Goal: Task Accomplishment & Management: Use online tool/utility

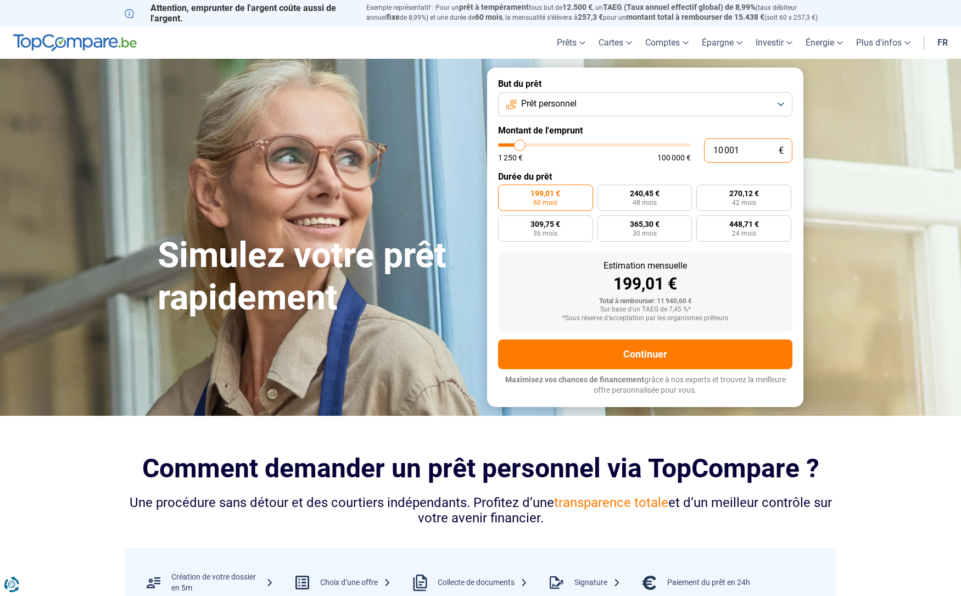
click at [750, 152] on input "10 001" at bounding box center [748, 150] width 88 height 24
drag, startPoint x: 755, startPoint y: 149, endPoint x: 671, endPoint y: 149, distance: 83.5
click at [671, 149] on div "10 001 € 1 250 € 100 000 €" at bounding box center [645, 150] width 294 height 24
type input "10000"
radio input "true"
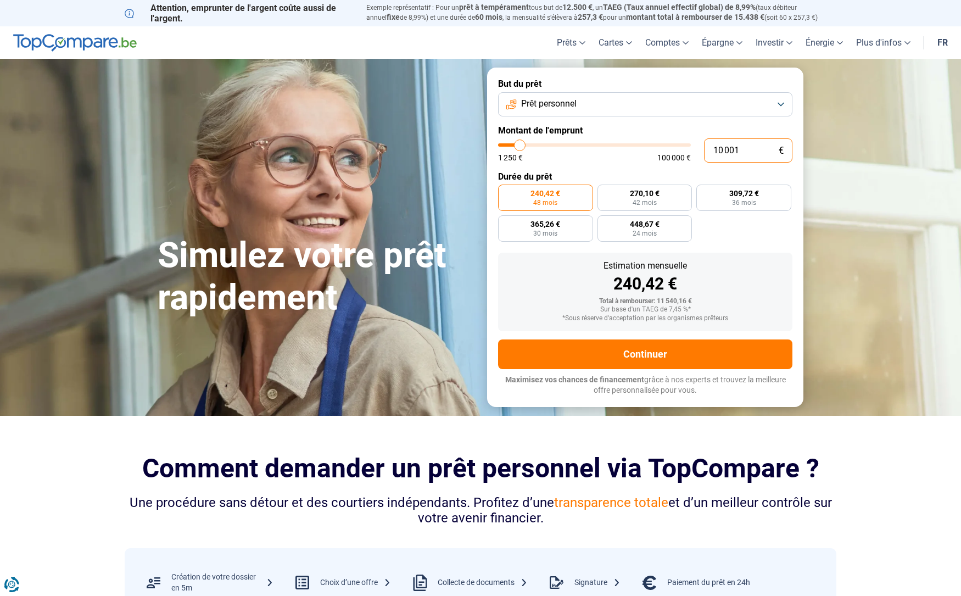
type input "5"
type input "1250"
type input "50"
type input "1250"
type input "500"
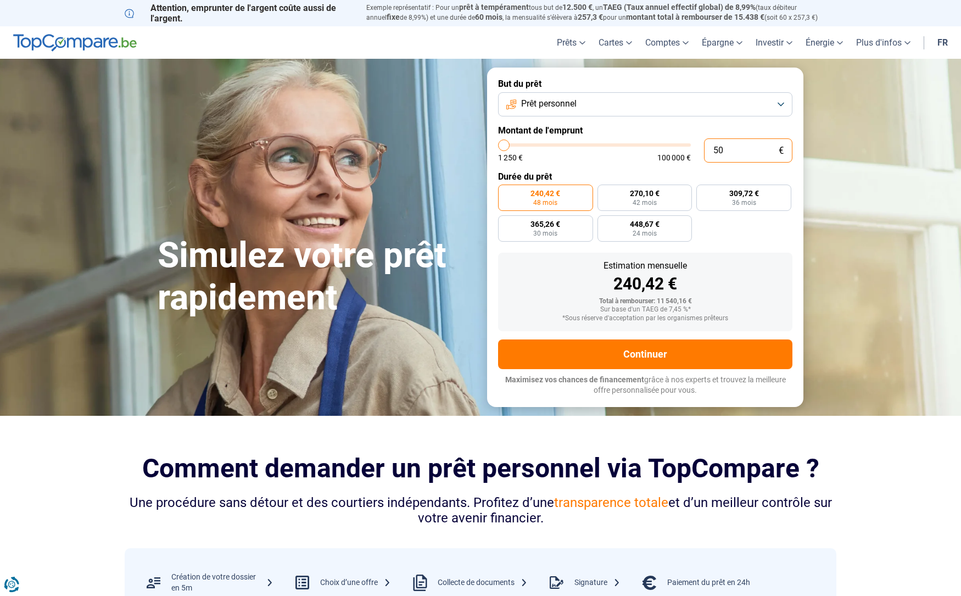
type input "1250"
type input "5 000"
type input "5000"
type input "50 000"
type input "50000"
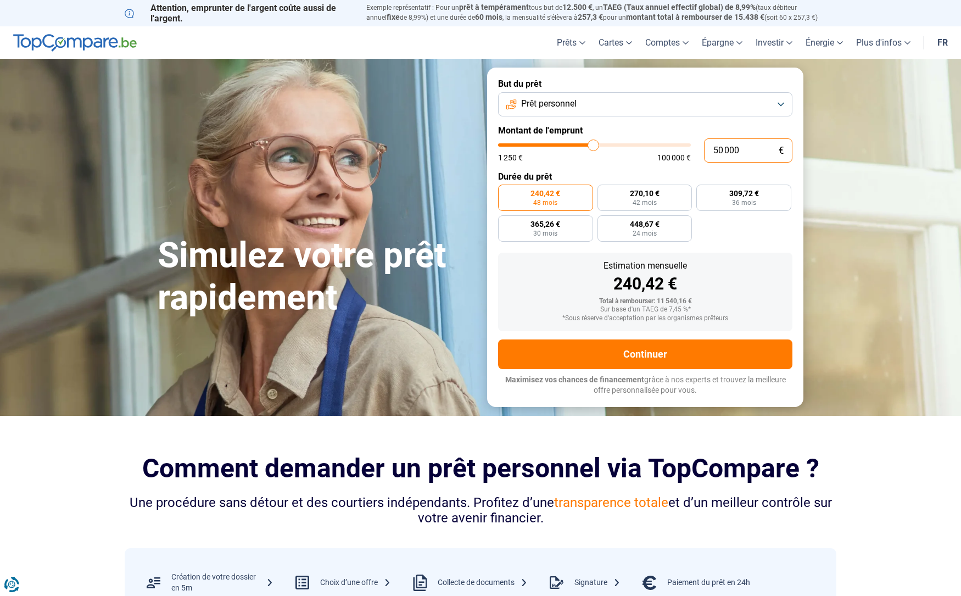
radio input "false"
drag, startPoint x: 709, startPoint y: 149, endPoint x: 611, endPoint y: 149, distance: 97.2
click at [611, 149] on div "50 000 € 1 250 € 100 000 €" at bounding box center [645, 150] width 294 height 24
type input "2"
type input "1250"
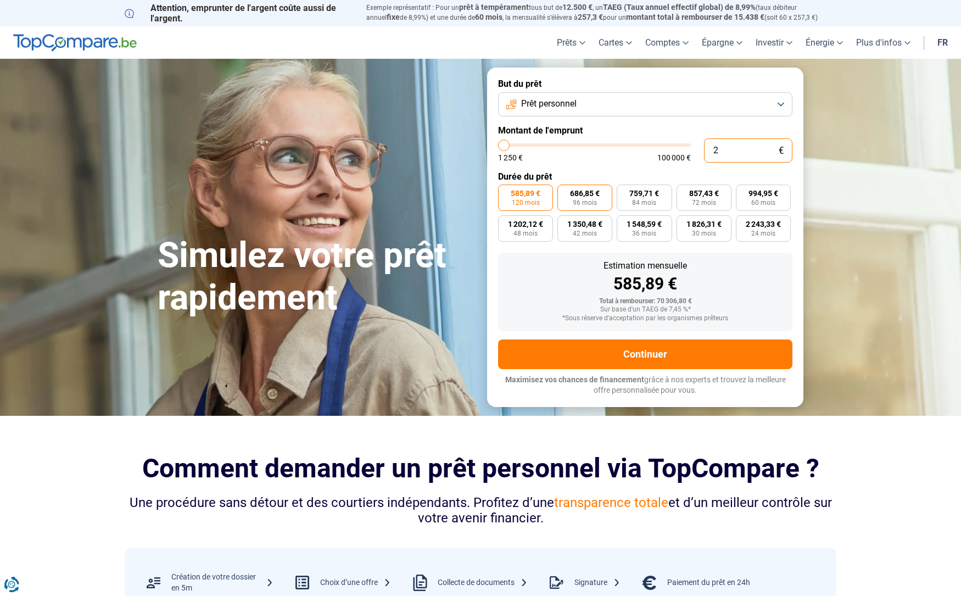
type input "20"
type input "1250"
type input "200"
type input "1250"
type input "2 000"
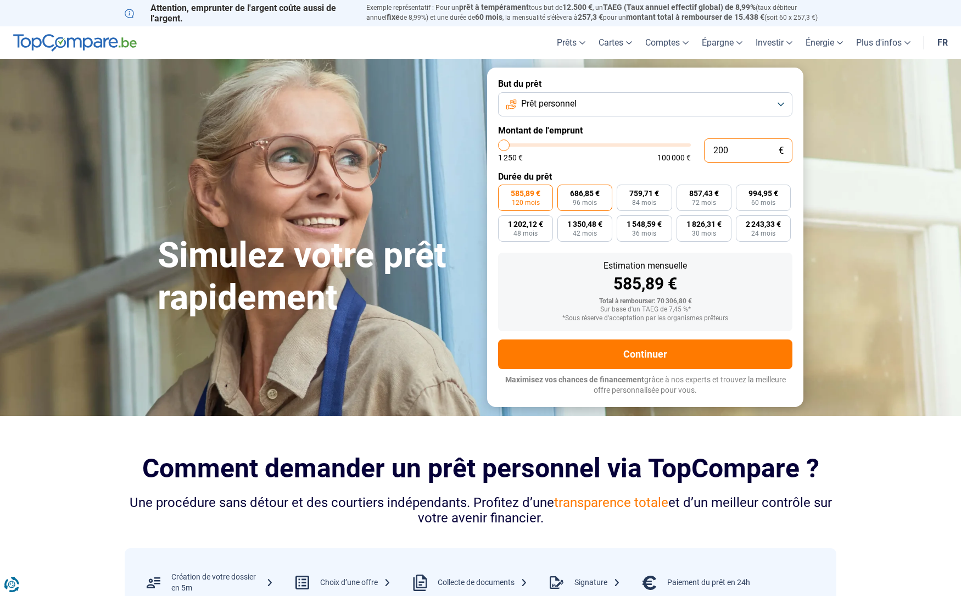
type input "2000"
type input "20 000"
type input "20000"
type input "20 000"
radio input "true"
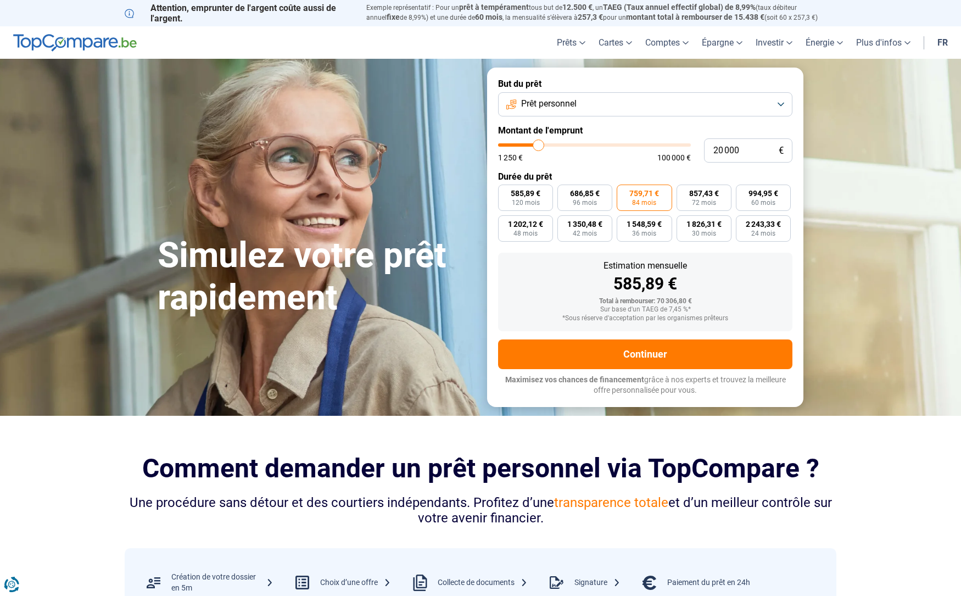
click at [769, 303] on div "Total à rembourser: 70 306,80 €" at bounding box center [645, 302] width 277 height 8
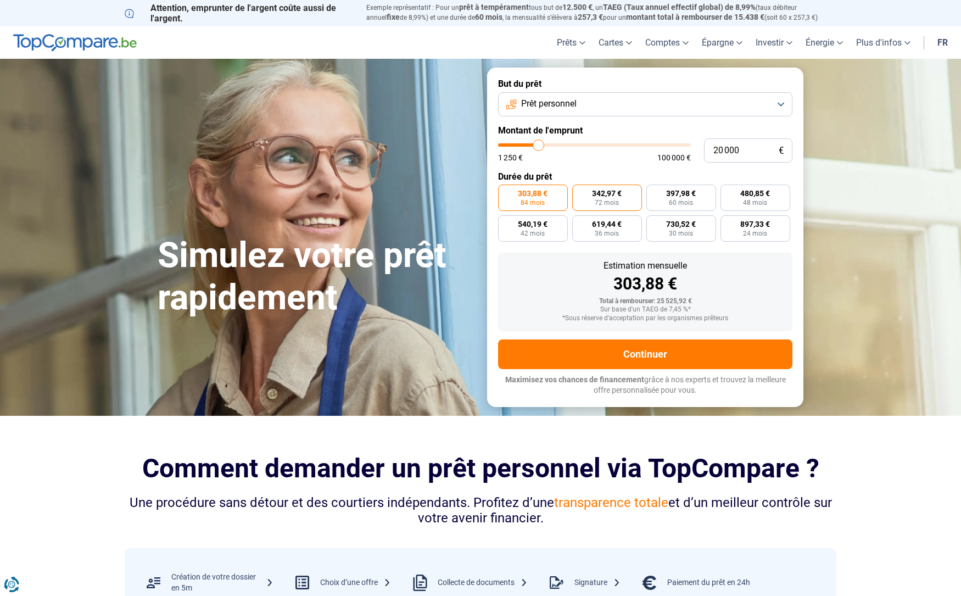
click at [609, 194] on span "342,97 €" at bounding box center [607, 194] width 30 height 8
click at [580, 192] on input "342,97 € 72 mois" at bounding box center [575, 188] width 7 height 7
radio input "true"
click at [519, 190] on span "303,88 €" at bounding box center [533, 194] width 30 height 8
click at [505, 190] on input "303,88 € 84 mois" at bounding box center [501, 188] width 7 height 7
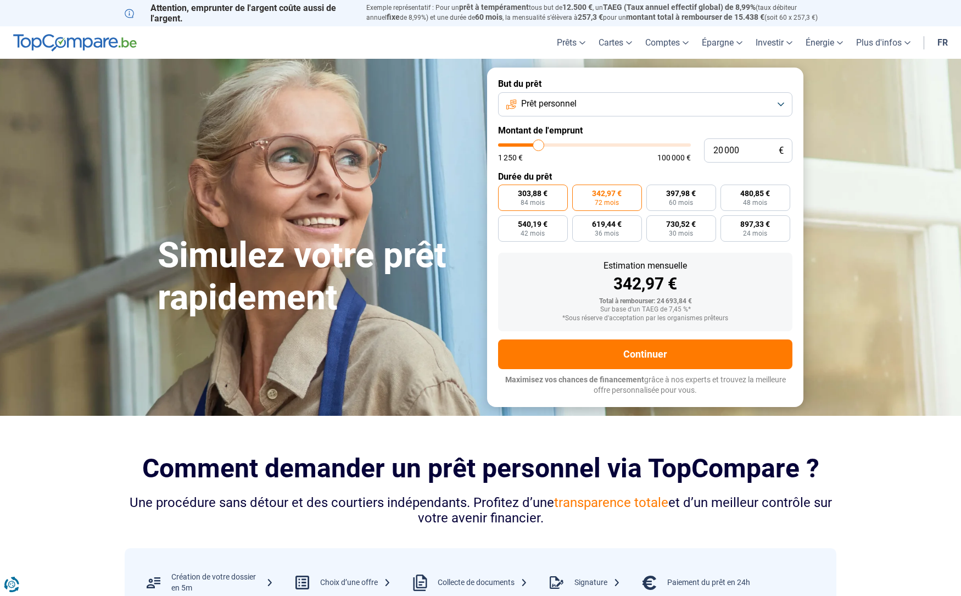
radio input "true"
